Goal: Transaction & Acquisition: Download file/media

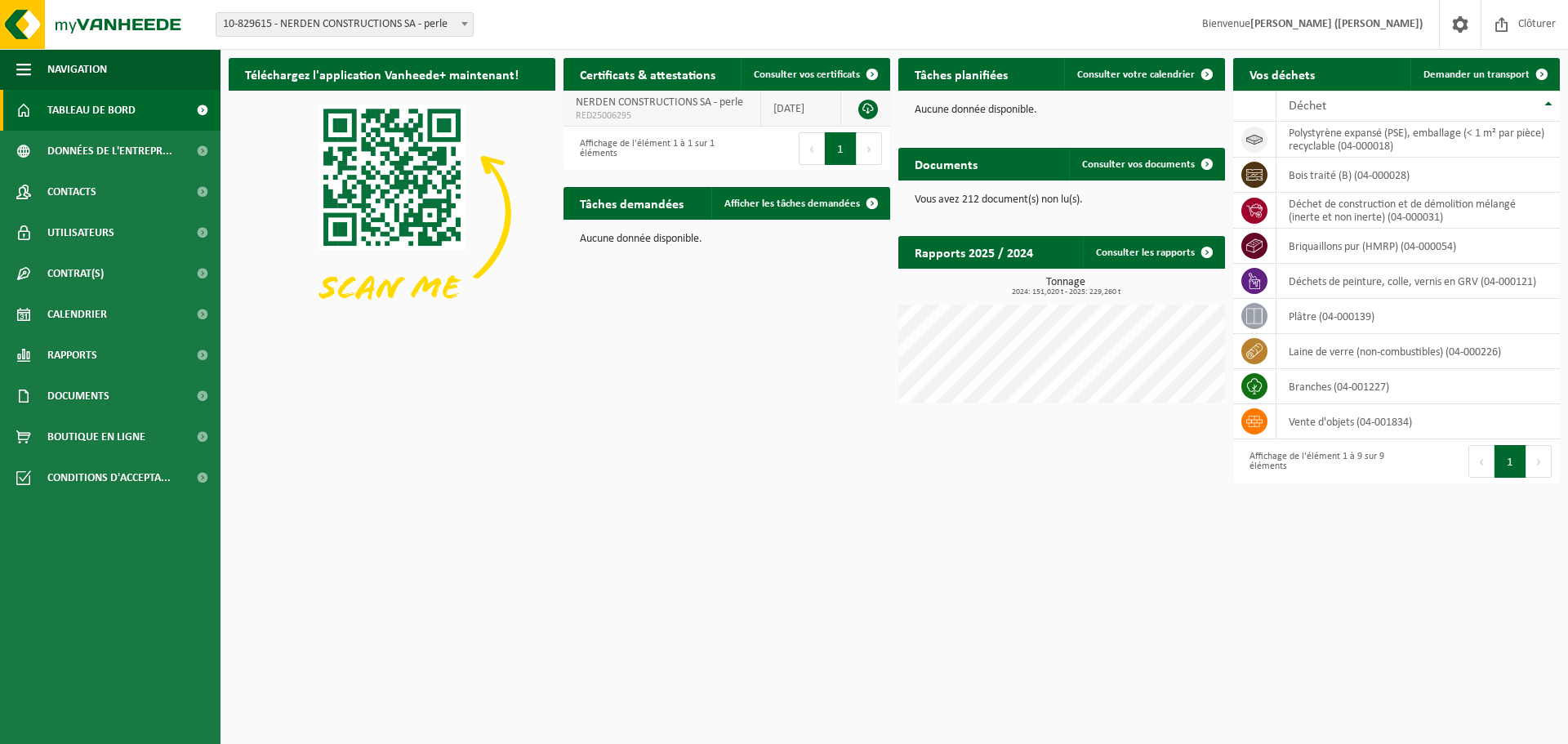
click at [868, 108] on link at bounding box center [869, 109] width 20 height 20
click at [894, 475] on div "Téléchargez l'application Vanheede+ maintenant! Cachez Certificats & attestatio…" at bounding box center [894, 271] width 1339 height 442
click at [91, 398] on span "Documents" at bounding box center [77, 396] width 62 height 41
click at [84, 470] on span "Documents" at bounding box center [76, 472] width 54 height 31
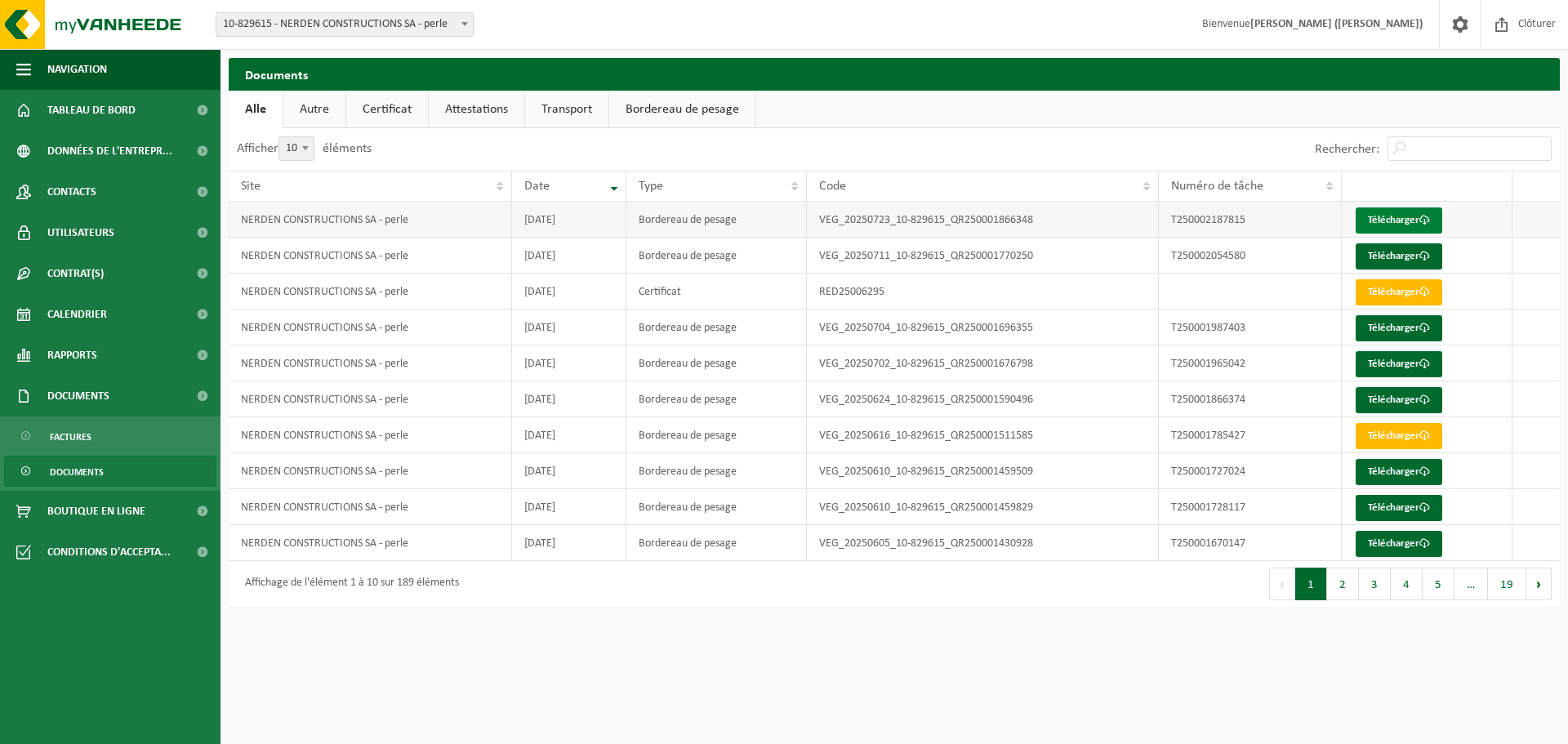
click at [1406, 216] on link "Télécharger" at bounding box center [1399, 220] width 87 height 26
